Goal: Communication & Community: Answer question/provide support

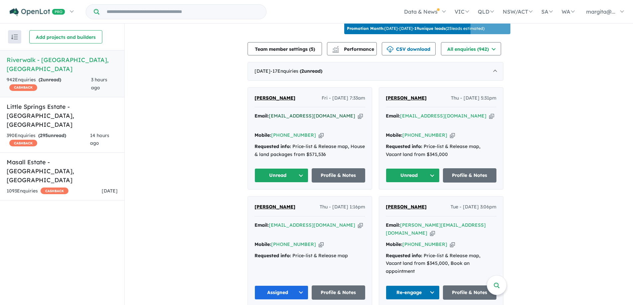
scroll to position [199, 0]
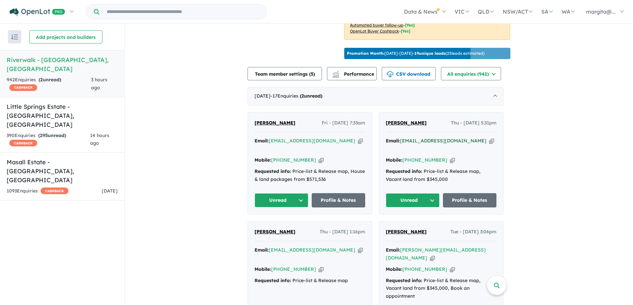
click at [468, 144] on a%20Riverwalk%20-%20Werribee"] "[EMAIL_ADDRESS][DOMAIN_NAME]" at bounding box center [443, 141] width 86 height 6
drag, startPoint x: 402, startPoint y: 148, endPoint x: 454, endPoint y: 145, distance: 52.3
click at [454, 145] on div "Email: [EMAIL_ADDRESS][DOMAIN_NAME] Copied!" at bounding box center [441, 145] width 111 height 16
click at [462, 160] on div "Mobile: [PHONE_NUMBER] Copied!" at bounding box center [441, 160] width 111 height 8
drag, startPoint x: 468, startPoint y: 151, endPoint x: 405, endPoint y: 147, distance: 62.9
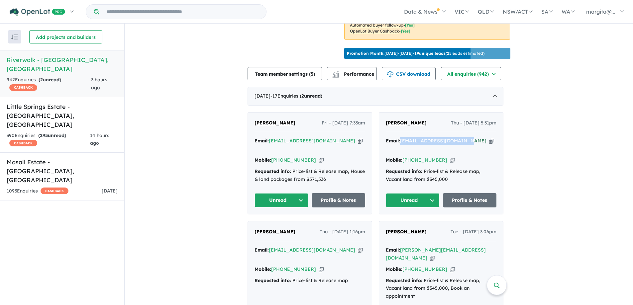
click at [405, 147] on div "Email: [EMAIL_ADDRESS][DOMAIN_NAME] Copied!" at bounding box center [441, 145] width 111 height 16
copy a%20Riverwalk%20-%20Werribee"] "[EMAIL_ADDRESS][DOMAIN_NAME]"
drag, startPoint x: 442, startPoint y: 159, endPoint x: 416, endPoint y: 160, distance: 26.3
click at [416, 160] on div "Mobile: [PHONE_NUMBER] Copied!" at bounding box center [441, 160] width 111 height 8
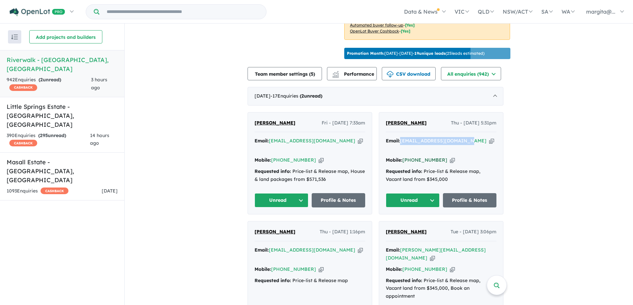
copy link "422 168 154"
click at [435, 199] on button "Unread" at bounding box center [413, 200] width 54 height 14
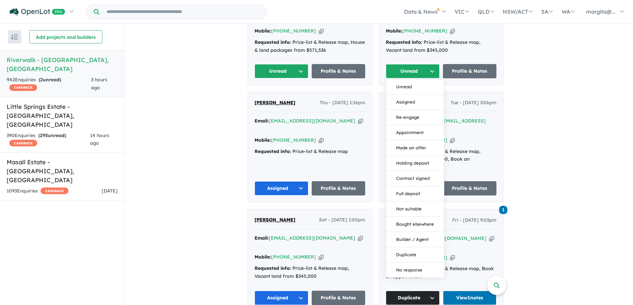
scroll to position [332, 0]
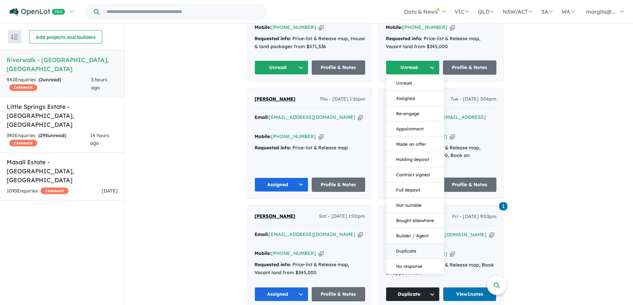
click at [409, 250] on button "Duplicate" at bounding box center [415, 251] width 58 height 15
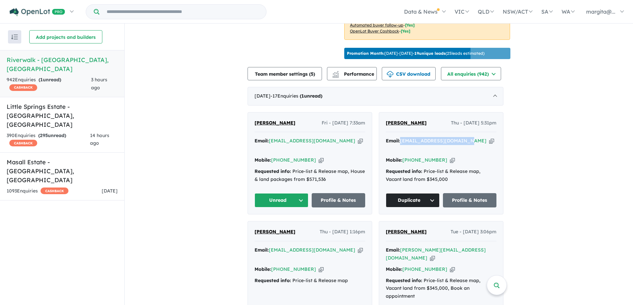
scroll to position [233, 0]
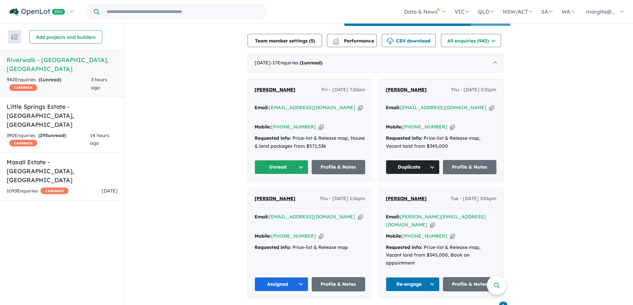
drag, startPoint x: 329, startPoint y: 115, endPoint x: 272, endPoint y: 114, distance: 56.8
click at [272, 114] on div "Email: [EMAIL_ADDRESS][DOMAIN_NAME] Copied!" at bounding box center [310, 112] width 111 height 16
copy a%20Riverwalk%20-%20Werribee"] "[EMAIL_ADDRESS][DOMAIN_NAME]"
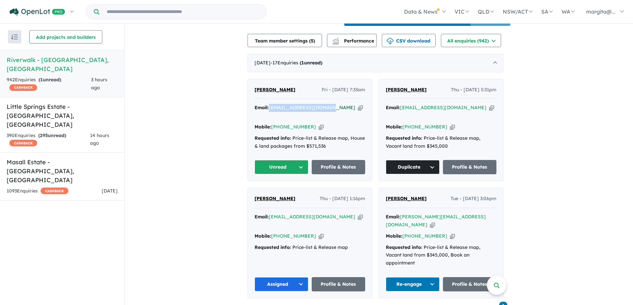
copy a%20Riverwalk%20-%20Werribee"] "[EMAIL_ADDRESS][DOMAIN_NAME]"
drag, startPoint x: 469, startPoint y: 116, endPoint x: 403, endPoint y: 117, distance: 66.1
click at [403, 117] on div "Email: [EMAIL_ADDRESS][DOMAIN_NAME] Copied!" at bounding box center [441, 112] width 111 height 16
copy a%20Riverwalk%20-%20Werribee"] "[EMAIL_ADDRESS][DOMAIN_NAME]"
drag, startPoint x: 330, startPoint y: 117, endPoint x: 273, endPoint y: 116, distance: 57.2
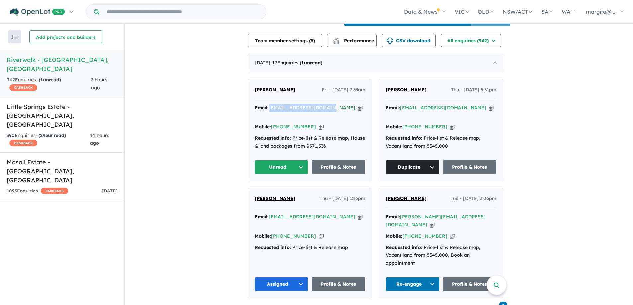
click at [273, 116] on div "Email: [EMAIL_ADDRESS][DOMAIN_NAME] Copied!" at bounding box center [310, 112] width 111 height 16
copy a%20Riverwalk%20-%20Werribee"] "[EMAIL_ADDRESS][DOMAIN_NAME]"
drag, startPoint x: 310, startPoint y: 128, endPoint x: 284, endPoint y: 126, distance: 26.0
click at [284, 126] on div "Mobile: [PHONE_NUMBER] Copied!" at bounding box center [310, 127] width 111 height 8
copy link "499 734 869"
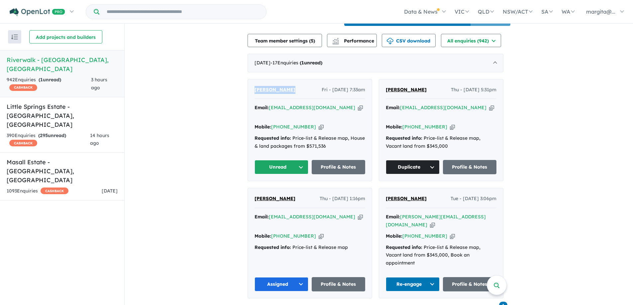
drag, startPoint x: 295, startPoint y: 97, endPoint x: 254, endPoint y: 94, distance: 41.4
click at [254, 94] on div "[PERSON_NAME] Fri - [DATE] 7:33am Email: [EMAIL_ADDRESS][DOMAIN_NAME] Copied! M…" at bounding box center [310, 130] width 124 height 102
copy span "[PERSON_NAME]"
click at [305, 164] on button "Unread" at bounding box center [282, 167] width 54 height 14
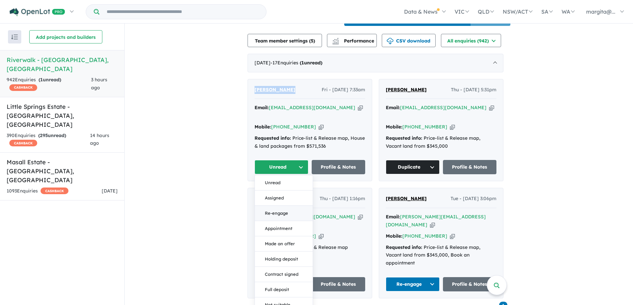
click at [275, 211] on button "Re-engage" at bounding box center [284, 213] width 58 height 15
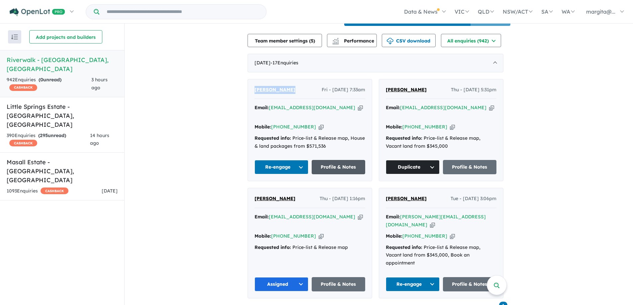
click at [344, 170] on link "Profile & Notes" at bounding box center [339, 167] width 54 height 14
drag, startPoint x: 328, startPoint y: 117, endPoint x: 272, endPoint y: 116, distance: 56.5
click at [272, 116] on div "Email: [EMAIL_ADDRESS][DOMAIN_NAME] Copied!" at bounding box center [310, 112] width 111 height 16
